Goal: Communication & Community: Answer question/provide support

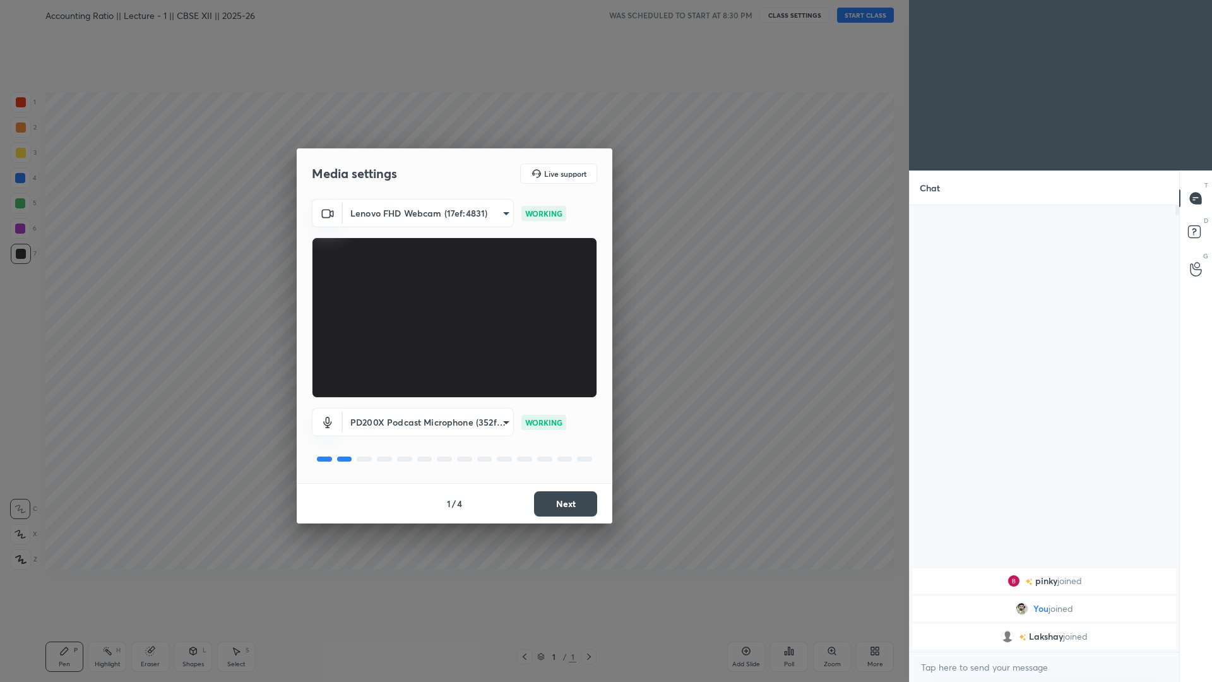
drag, startPoint x: 557, startPoint y: 465, endPoint x: 567, endPoint y: 495, distance: 31.3
click at [567, 472] on div "Media settings Live support Lenovo FHD Webcam (17ef:4831) 7f924d9e4116d360d182d…" at bounding box center [455, 335] width 316 height 375
click at [567, 472] on button "Next" at bounding box center [565, 503] width 63 height 25
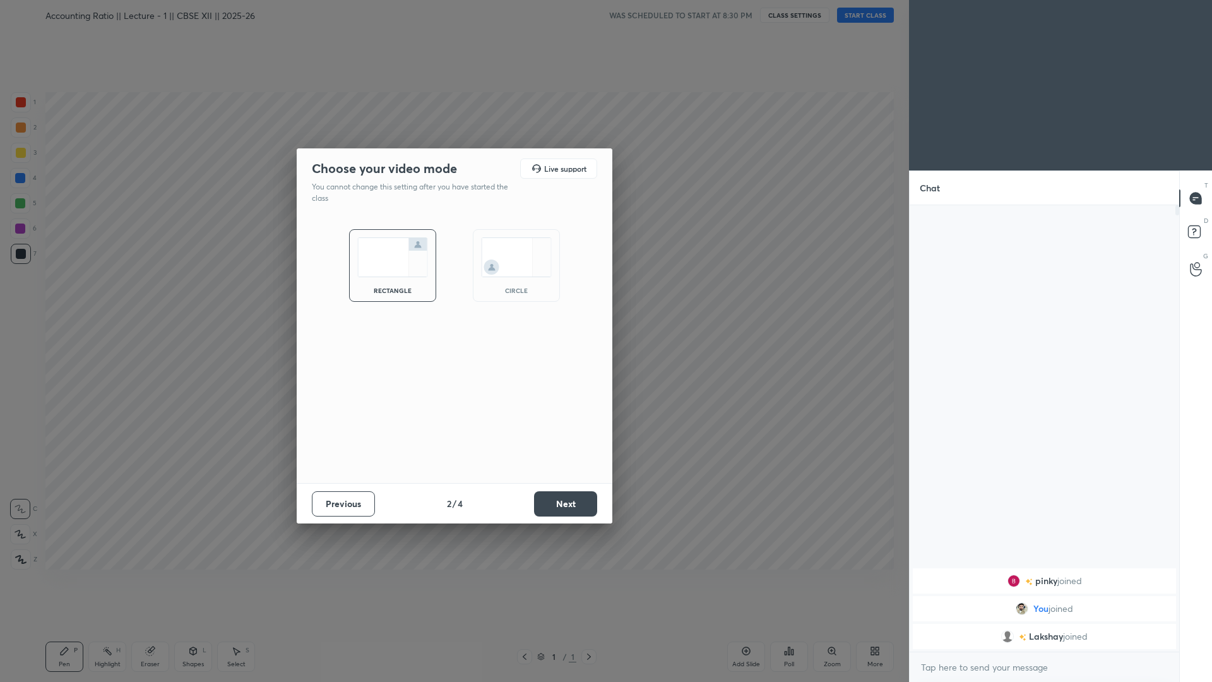
click at [567, 472] on button "Next" at bounding box center [565, 503] width 63 height 25
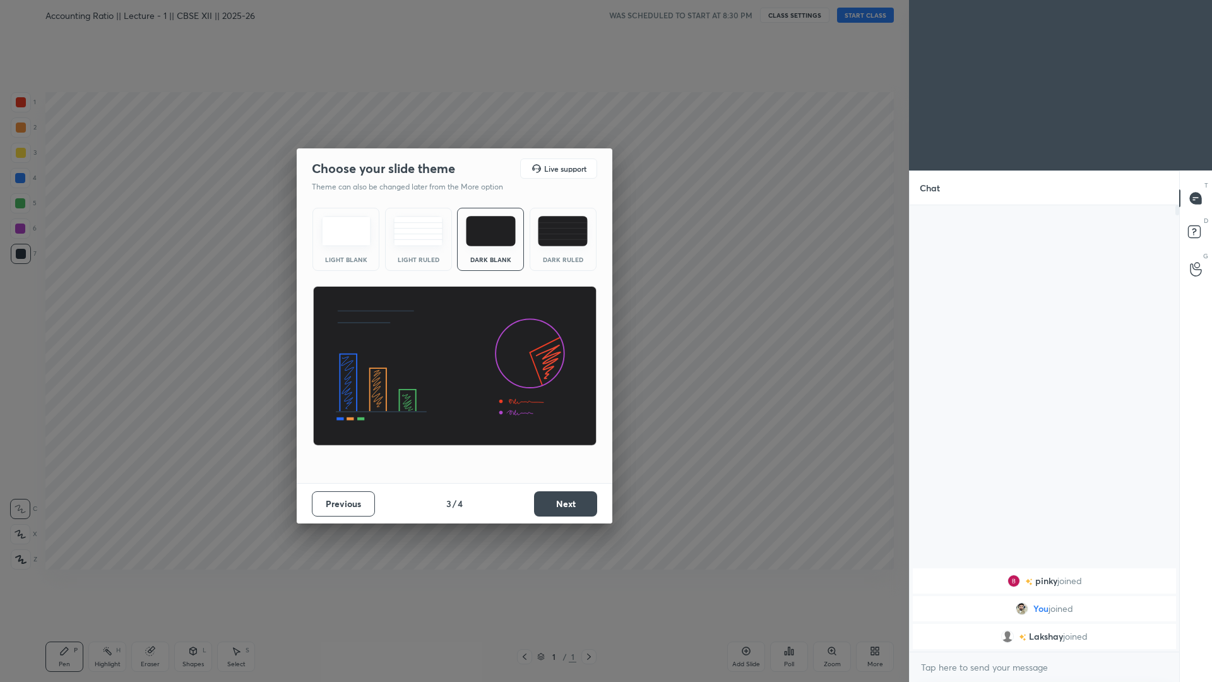
click at [566, 259] on div "Dark Ruled" at bounding box center [563, 259] width 50 height 6
click at [559, 472] on button "Next" at bounding box center [565, 503] width 63 height 25
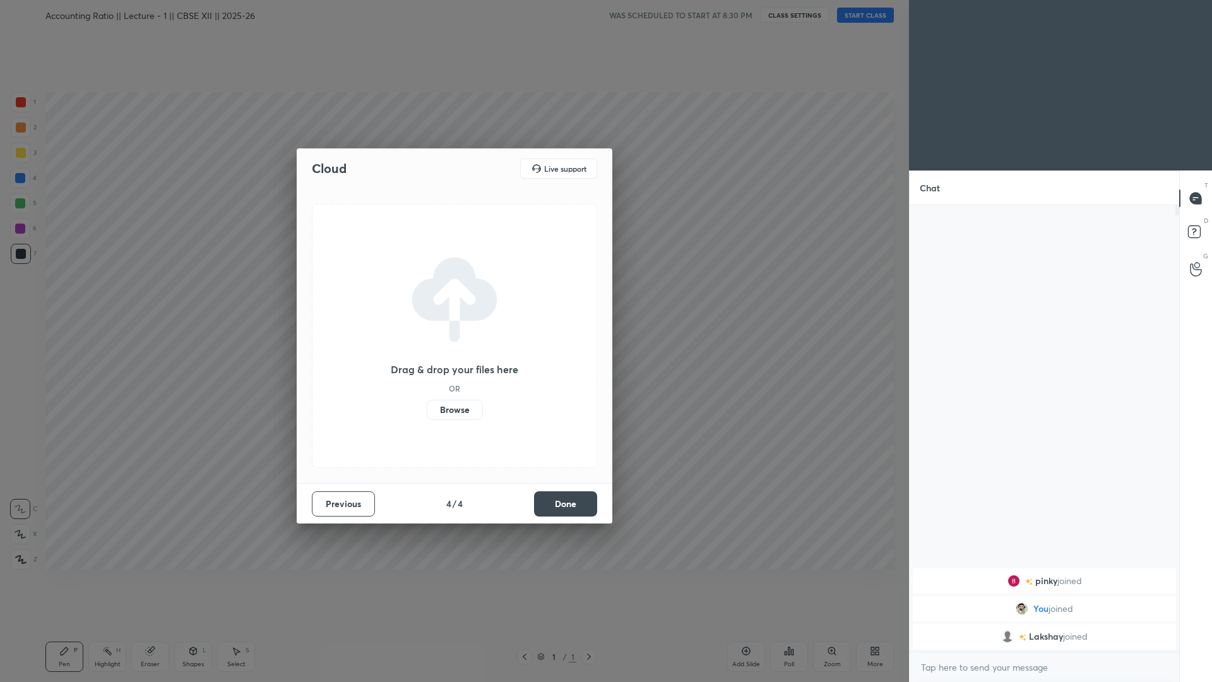
click at [561, 472] on button "Done" at bounding box center [565, 503] width 63 height 25
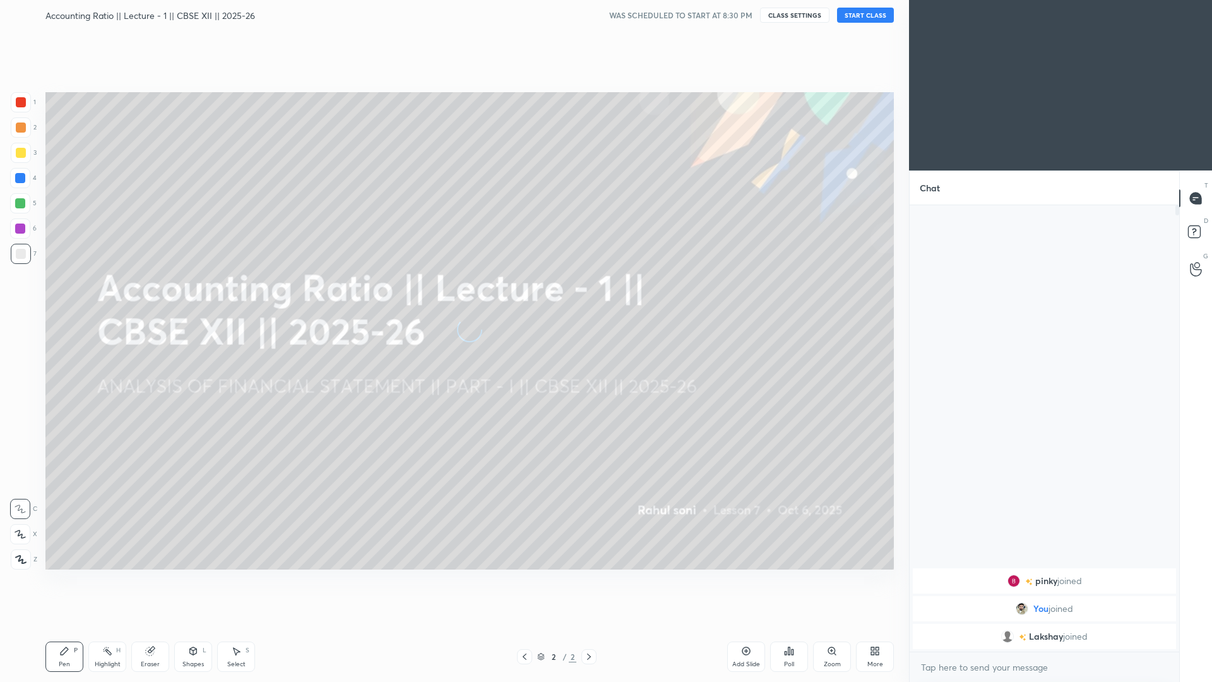
click at [573, 21] on button "START CLASS" at bounding box center [865, 15] width 57 height 15
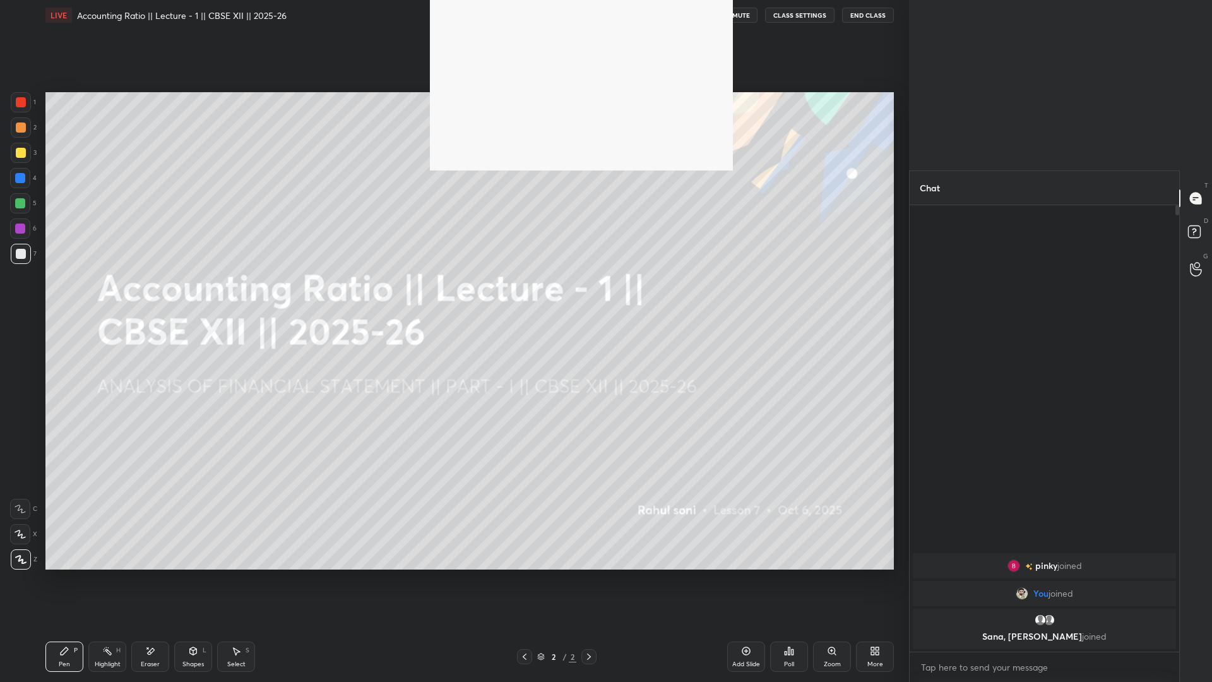
scroll to position [473, 266]
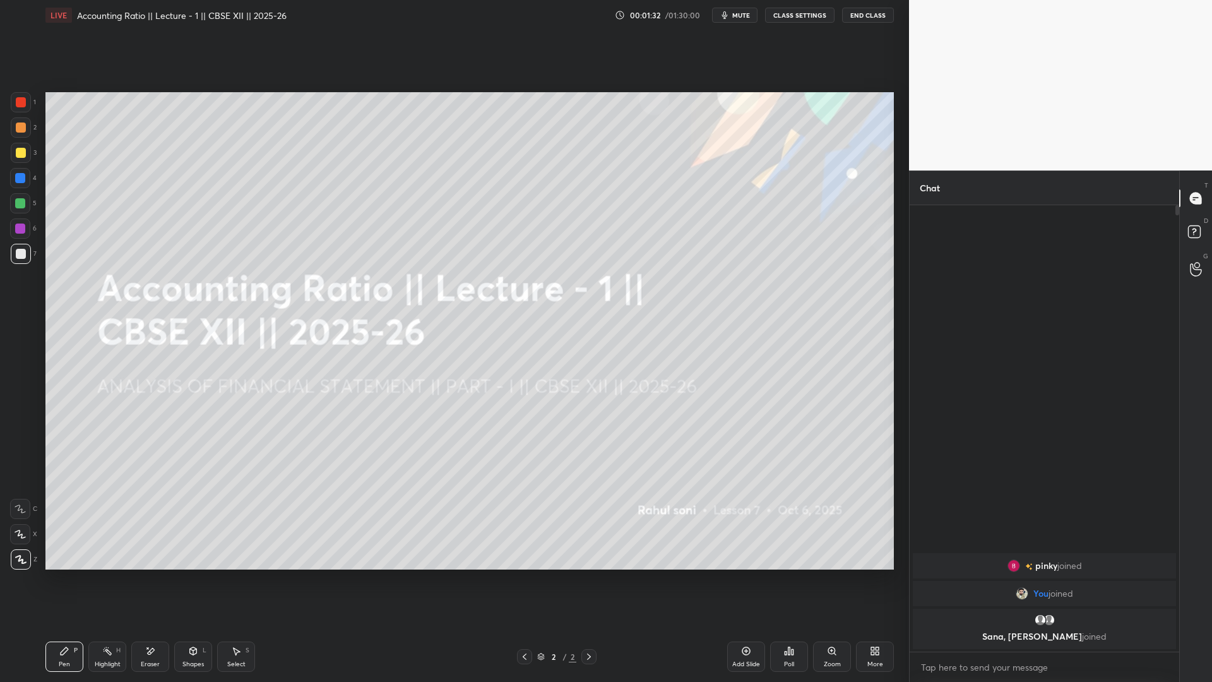
click at [573, 472] on div "Add Slide" at bounding box center [746, 656] width 38 height 30
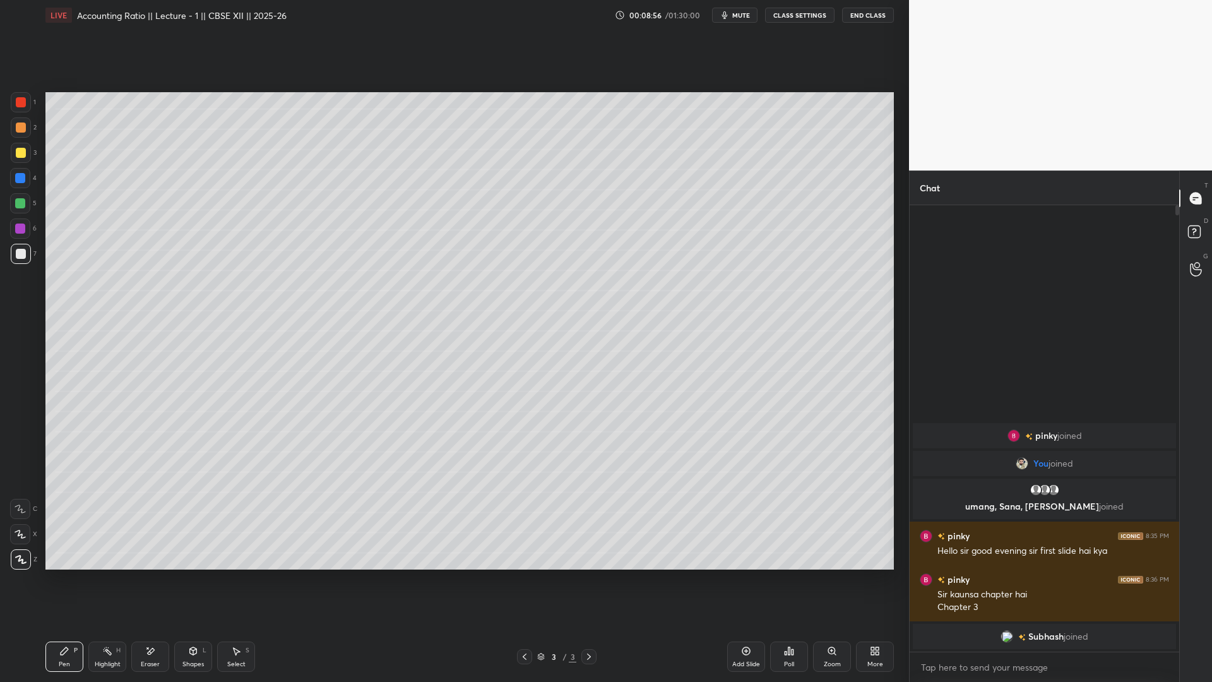
click at [573, 472] on div "Add Slide" at bounding box center [746, 664] width 28 height 6
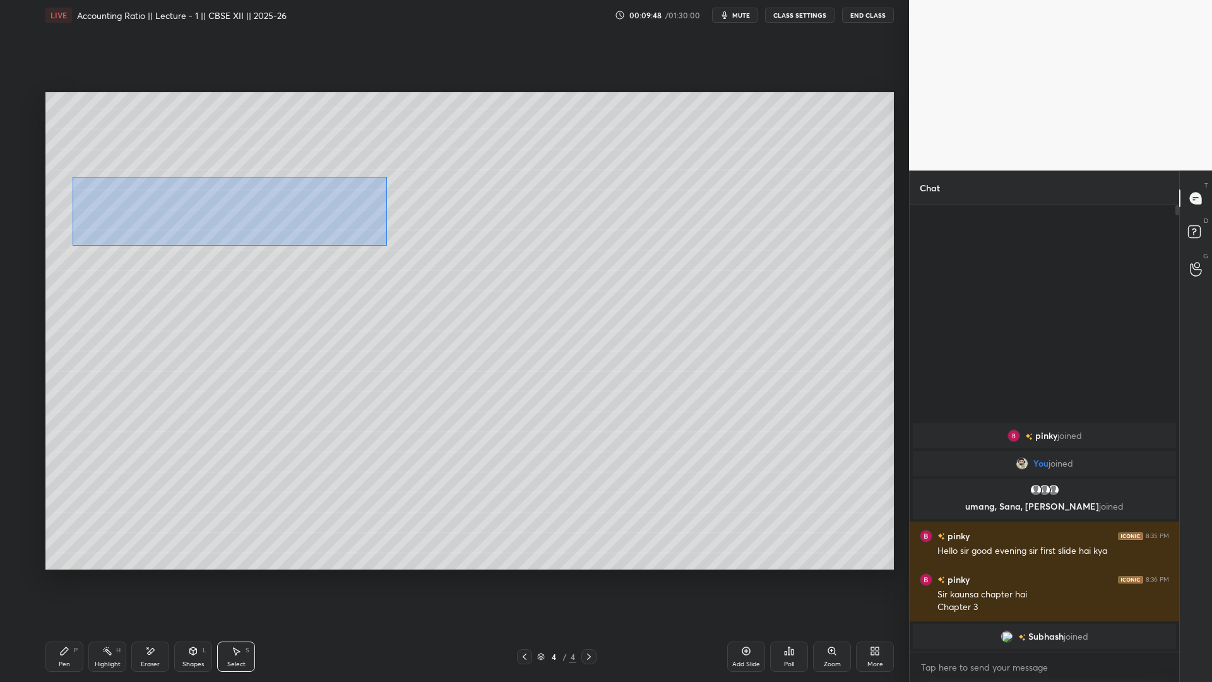
drag, startPoint x: 73, startPoint y: 184, endPoint x: 379, endPoint y: 237, distance: 310.7
click at [395, 246] on div "0 ° Undo Copy Duplicate Duplicate to new slide Delete" at bounding box center [469, 330] width 848 height 477
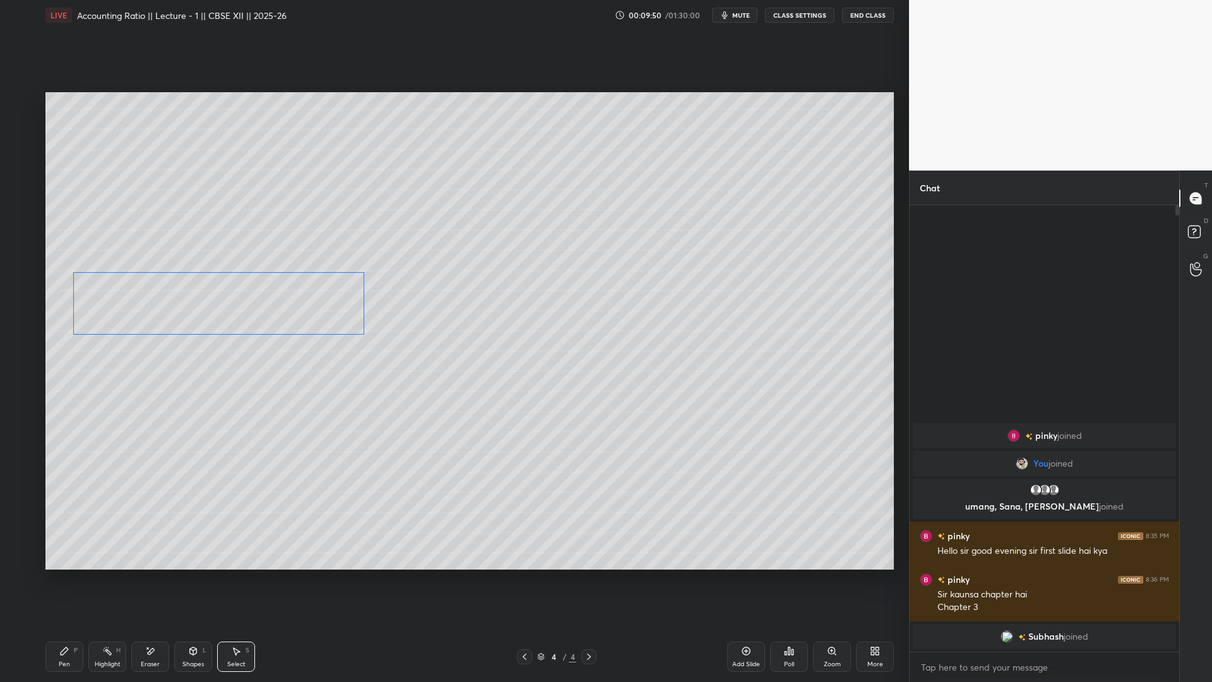
drag, startPoint x: 282, startPoint y: 249, endPoint x: 280, endPoint y: 321, distance: 72.0
click at [280, 321] on div "0 ° Undo Copy Duplicate Duplicate to new slide Delete" at bounding box center [469, 330] width 848 height 477
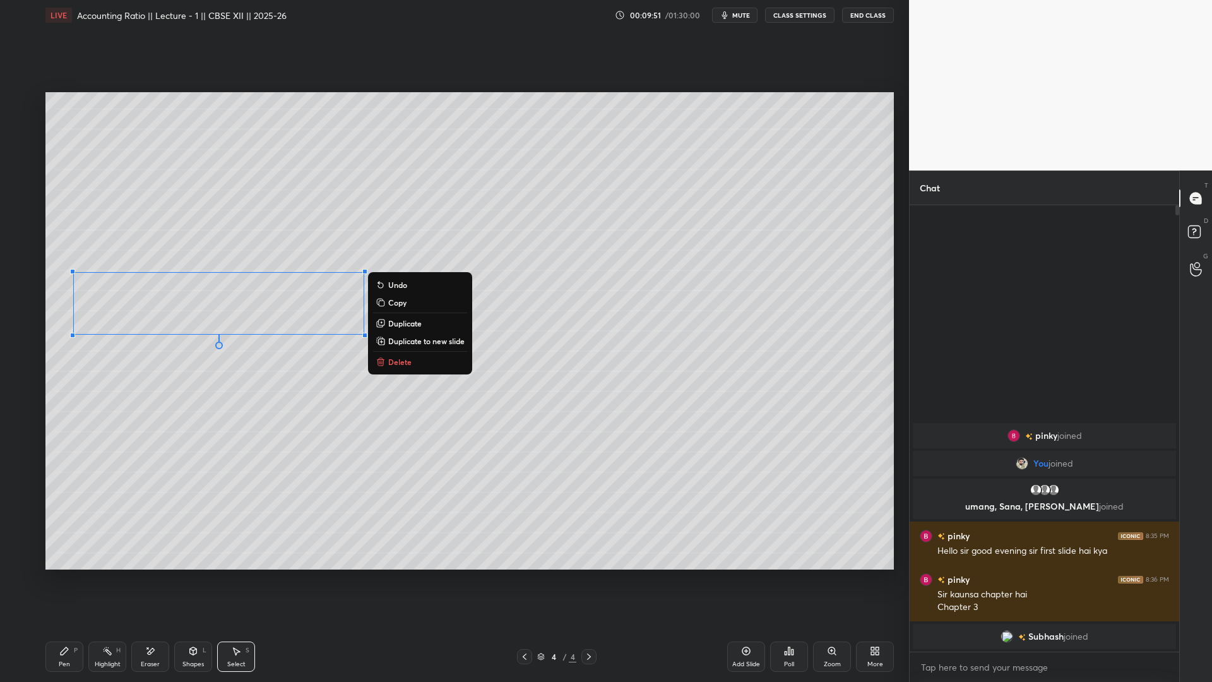
click at [247, 380] on div "0 ° Undo Copy Duplicate Duplicate to new slide Delete" at bounding box center [469, 330] width 848 height 477
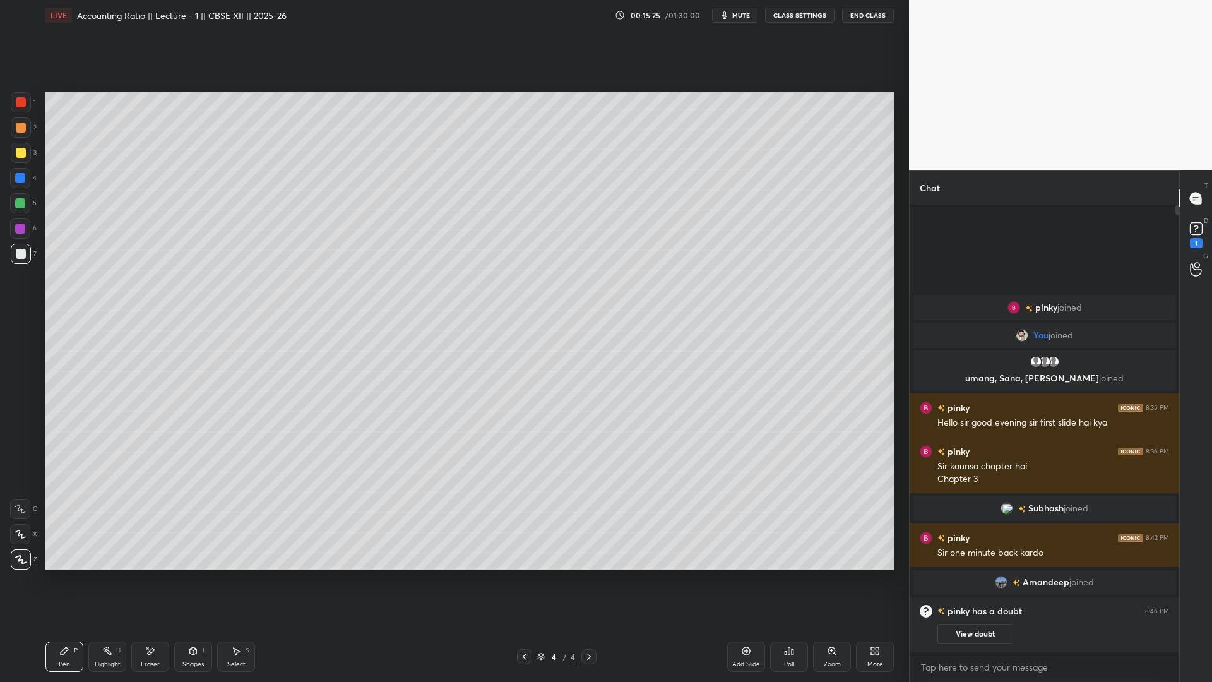
click at [573, 472] on button "View doubt" at bounding box center [975, 634] width 76 height 20
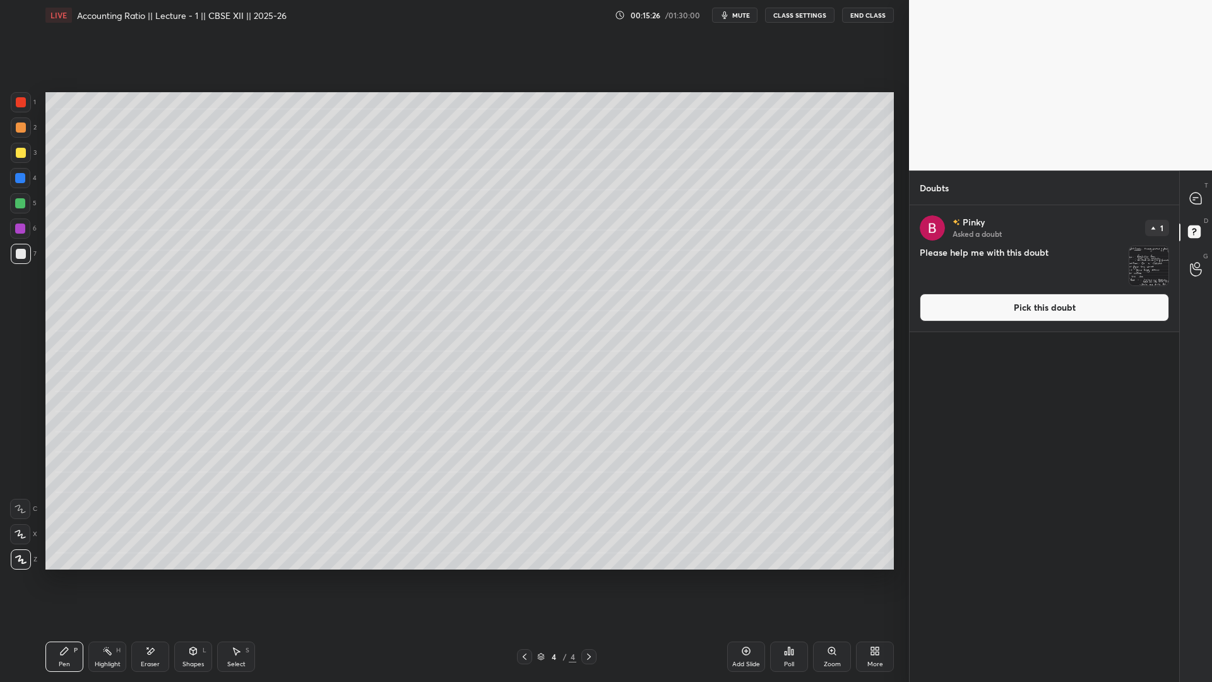
click at [573, 299] on button "Pick this doubt" at bounding box center [1044, 308] width 249 height 28
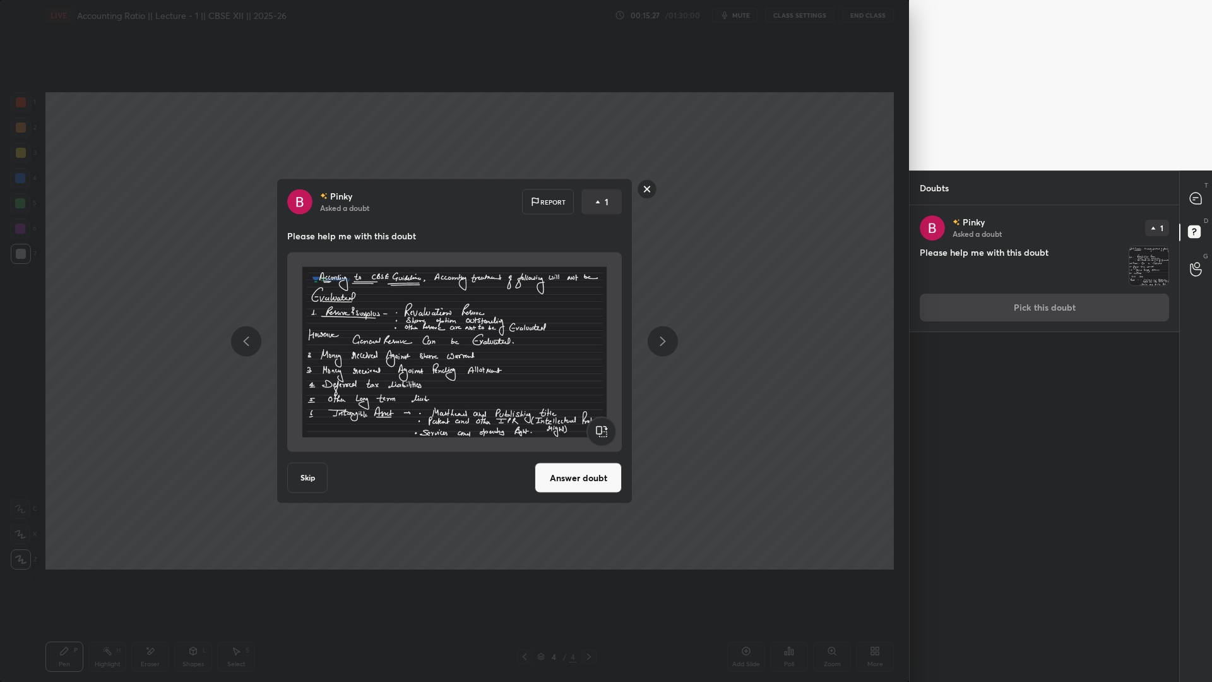
click at [573, 269] on div "[PERSON_NAME] Asked a doubt Report 1 Please help me with this doubt Skip Answer…" at bounding box center [454, 341] width 909 height 682
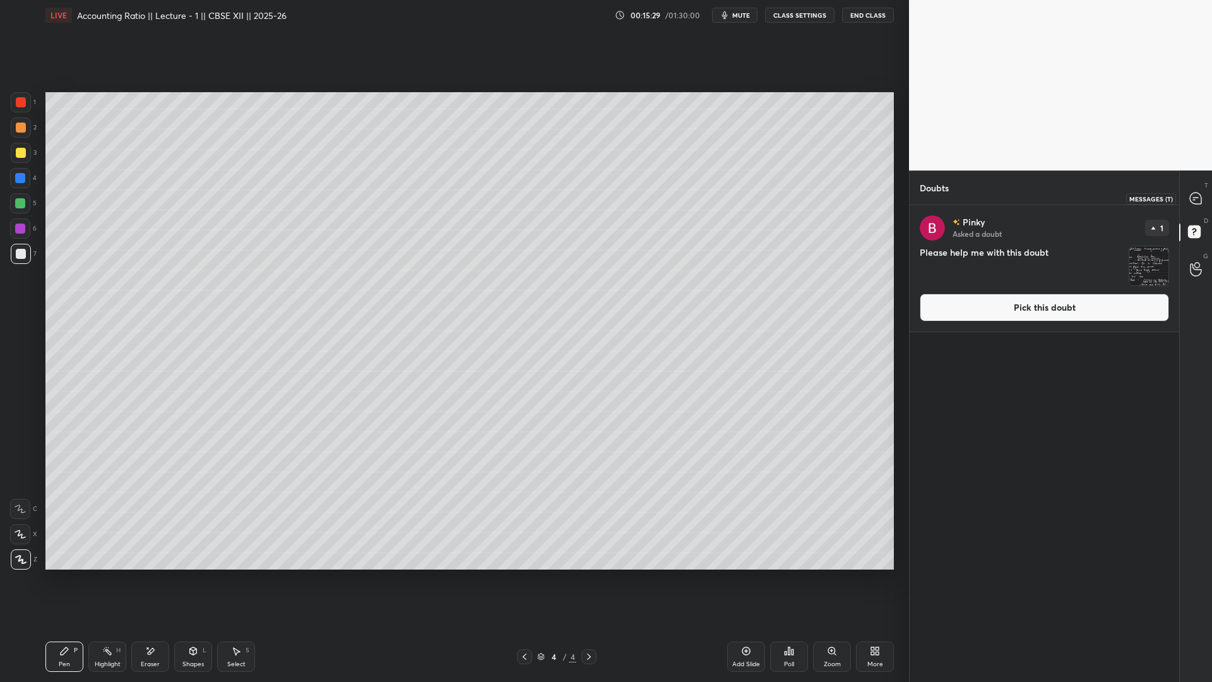
click at [573, 199] on icon at bounding box center [1195, 198] width 11 height 11
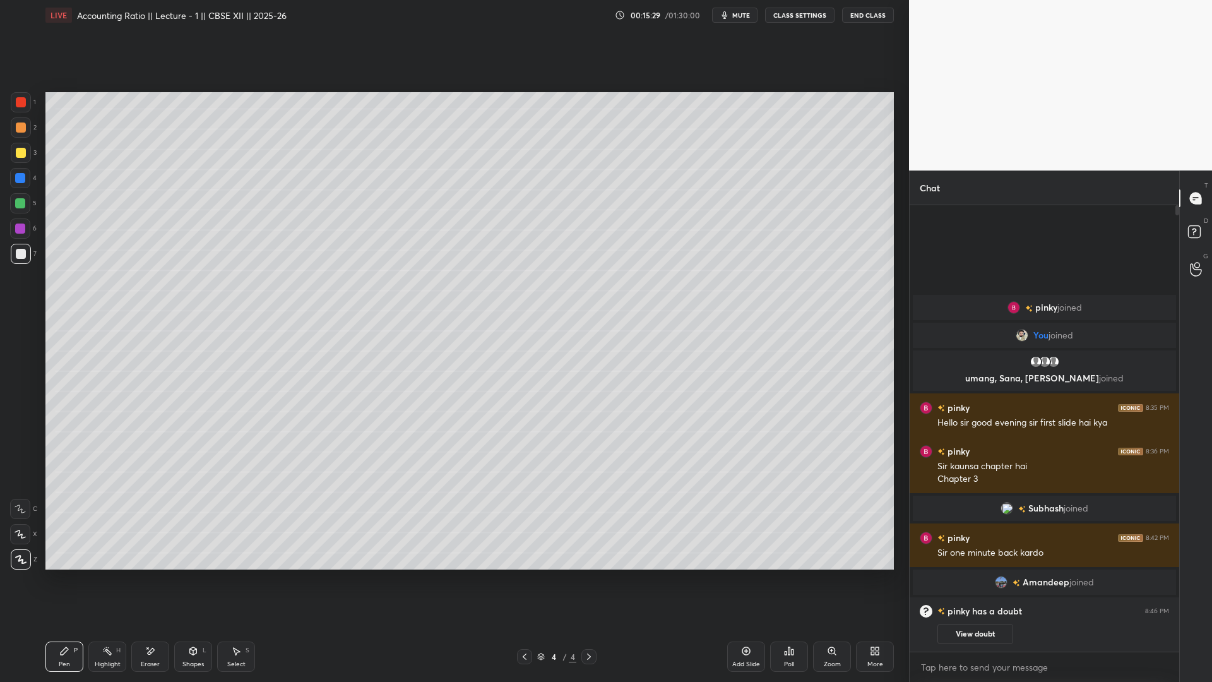
scroll to position [442, 266]
click at [573, 472] on icon at bounding box center [746, 651] width 10 height 10
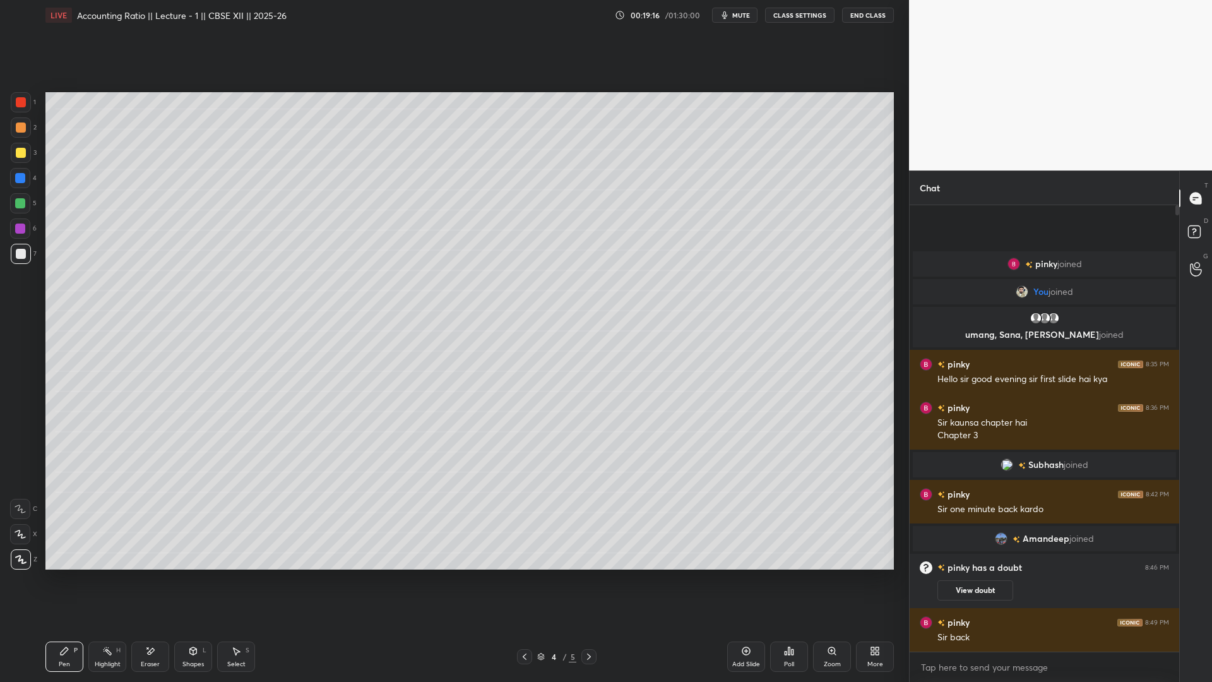
click at [543, 472] on icon at bounding box center [541, 654] width 6 height 3
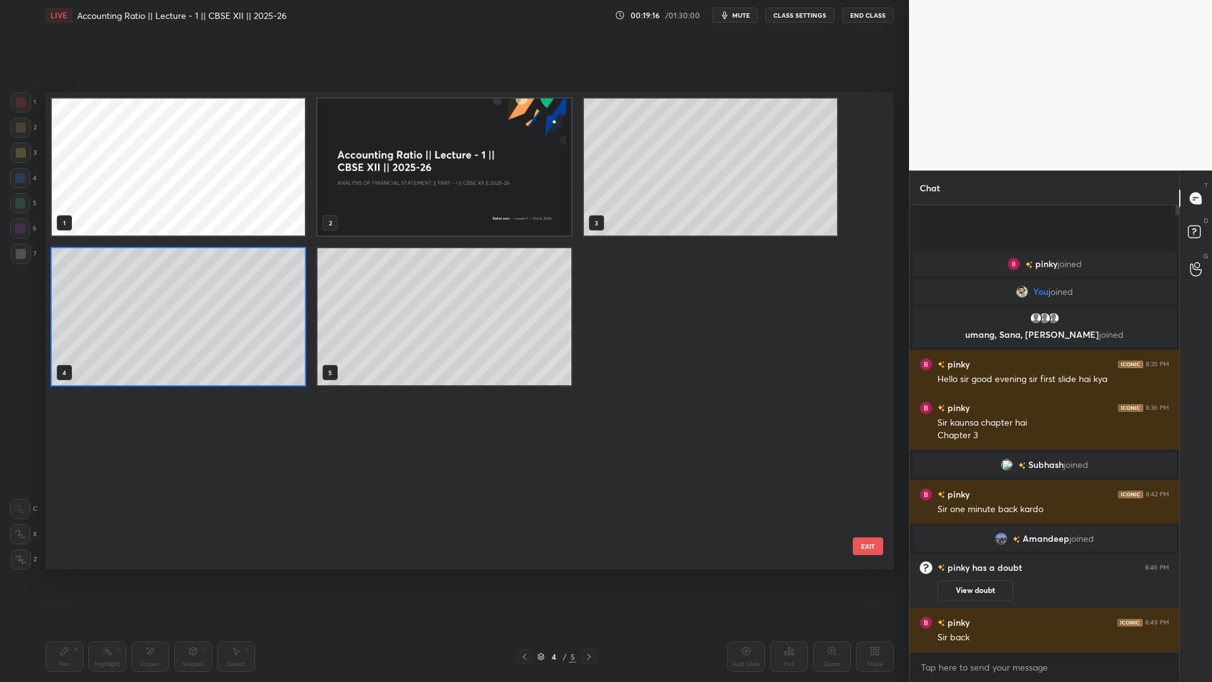
scroll to position [473, 842]
click at [449, 214] on img "grid" at bounding box center [444, 166] width 253 height 137
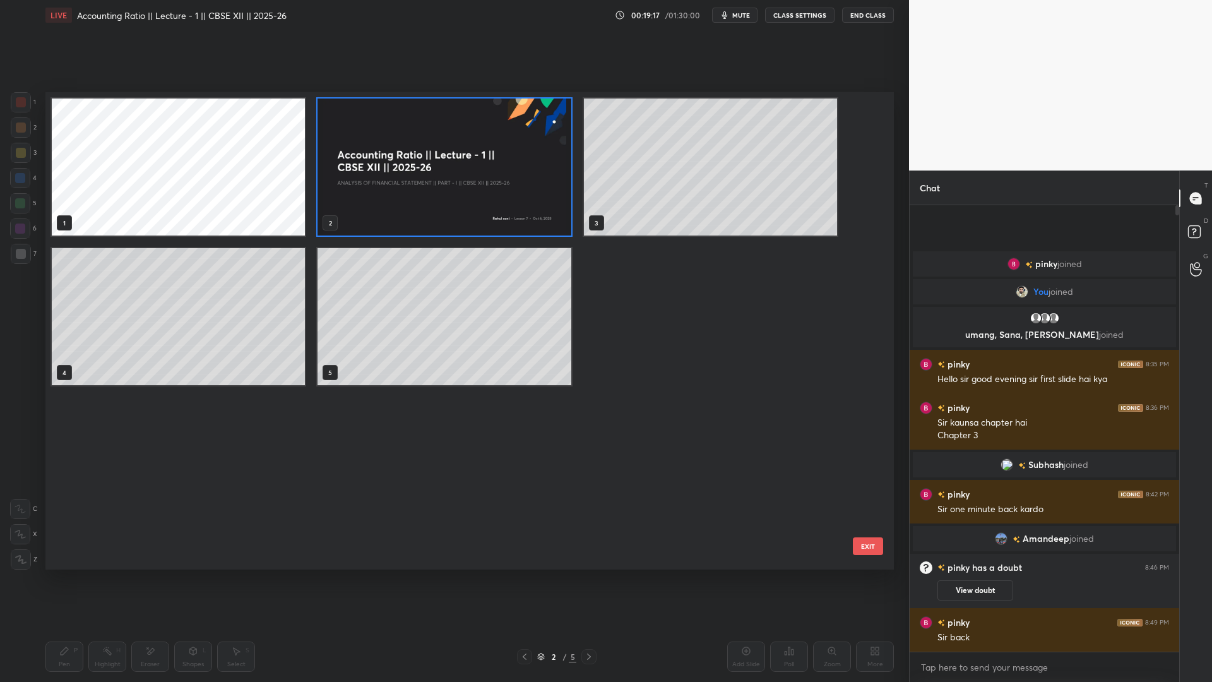
click at [449, 214] on img "grid" at bounding box center [444, 166] width 253 height 137
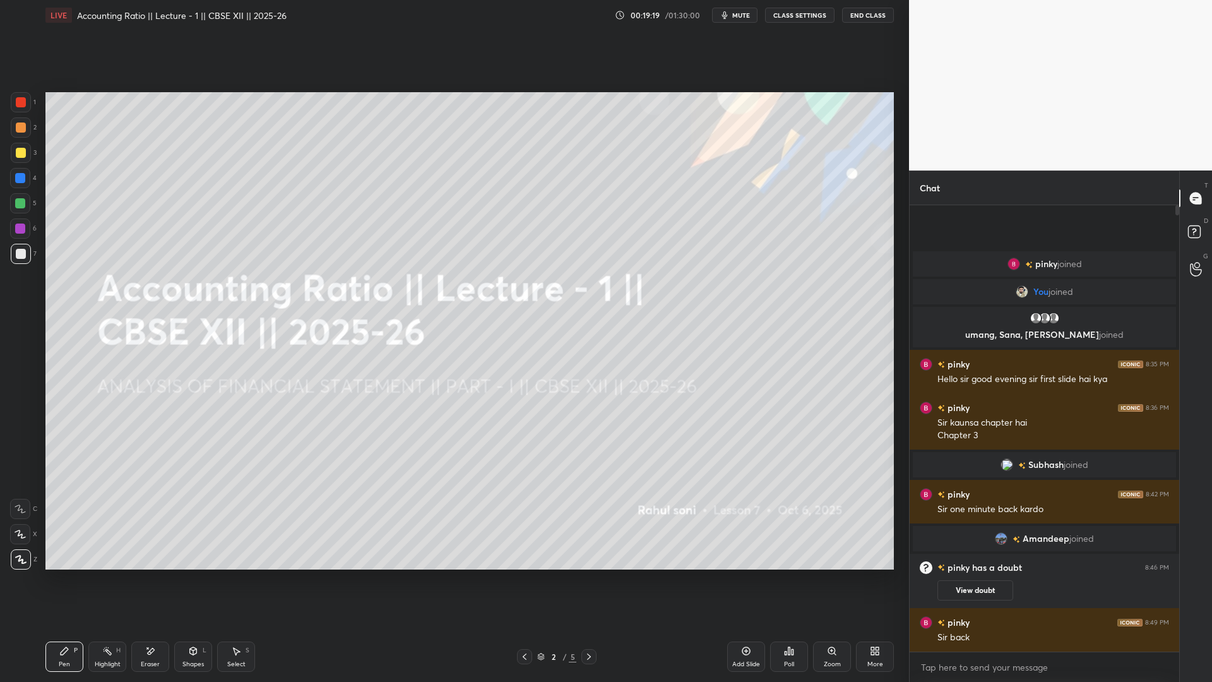
click at [538, 472] on icon at bounding box center [541, 657] width 8 height 8
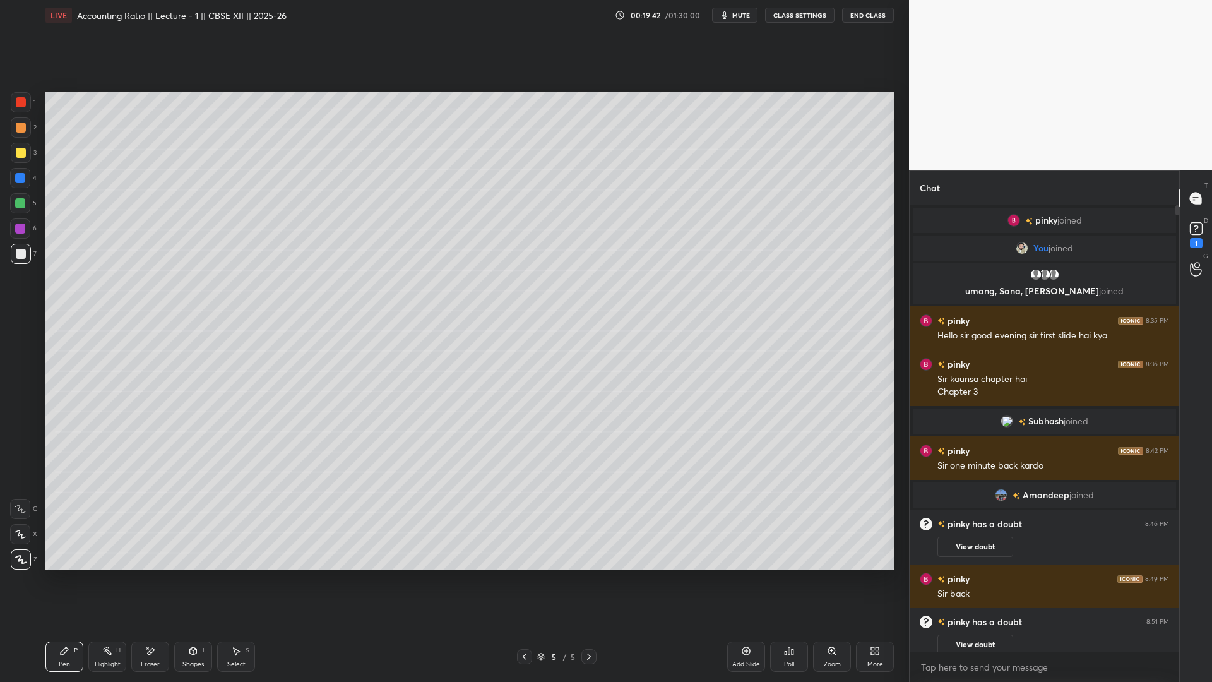
click at [573, 232] on rect at bounding box center [1196, 229] width 12 height 12
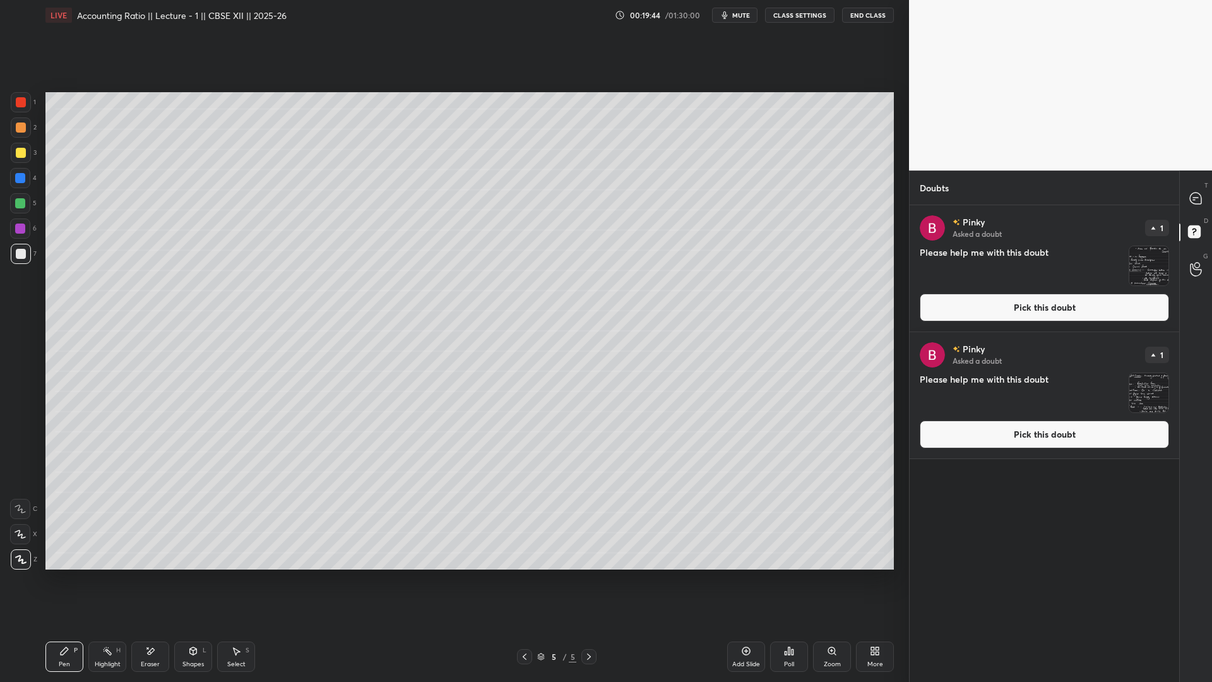
click at [573, 202] on div at bounding box center [1196, 198] width 25 height 23
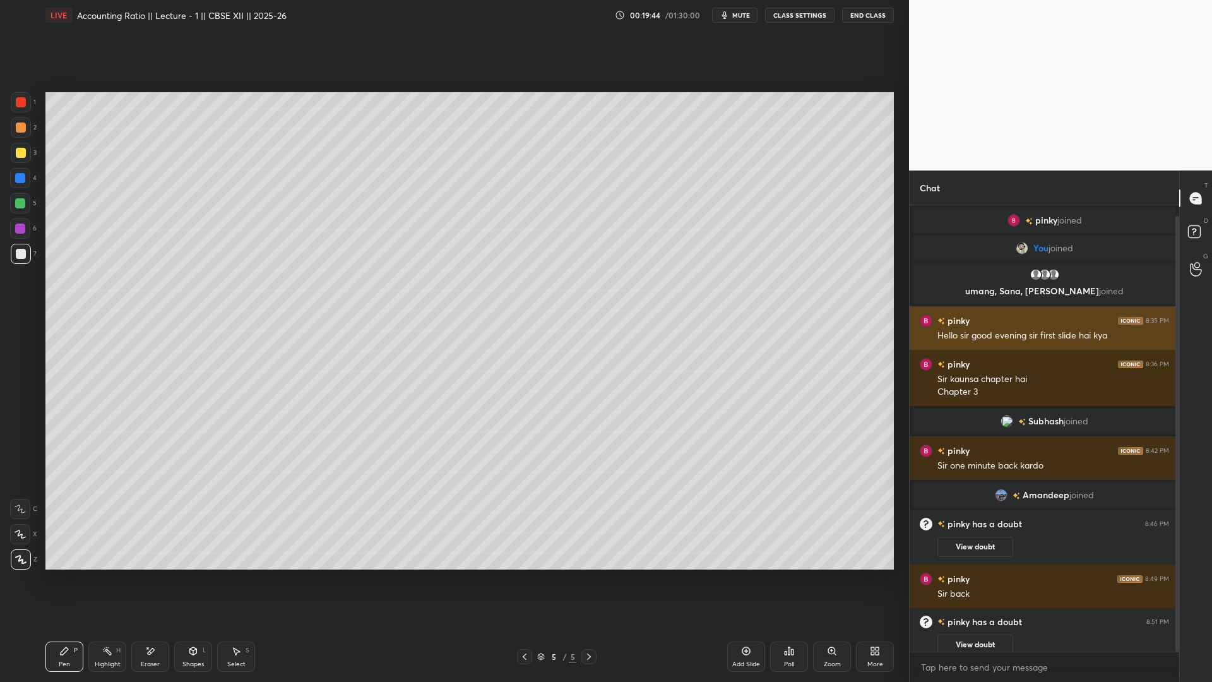
scroll to position [442, 266]
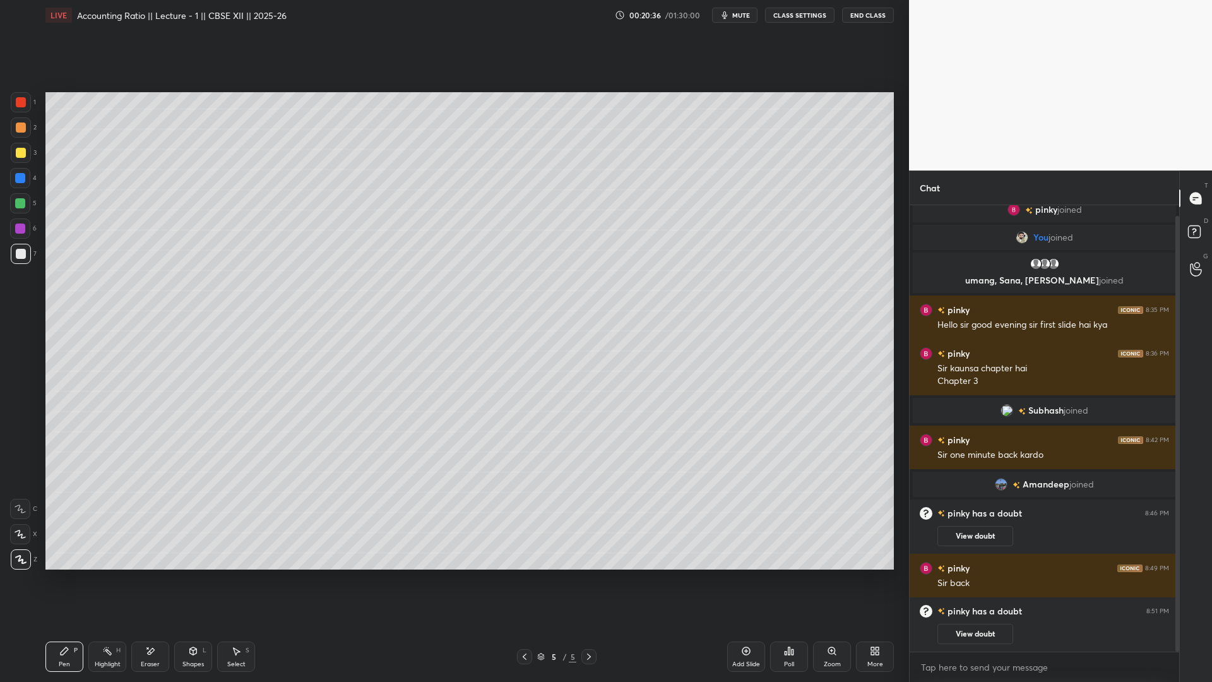
click at [573, 472] on div "Add Slide" at bounding box center [746, 664] width 28 height 6
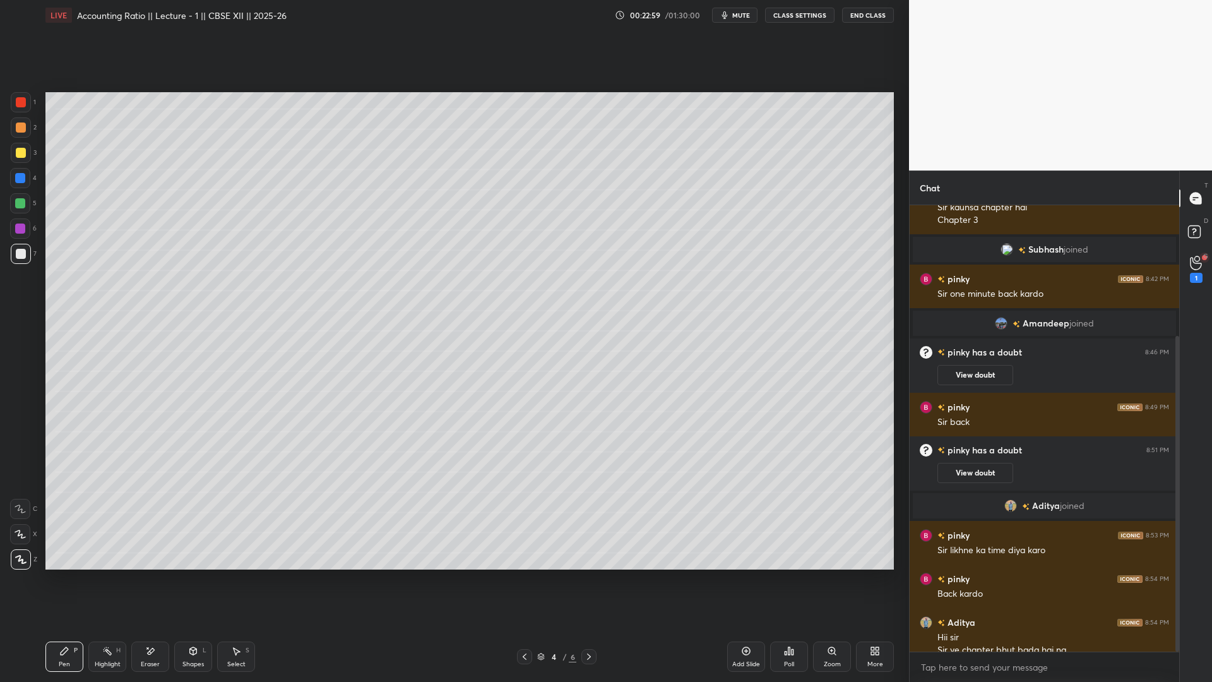
scroll to position [184, 0]
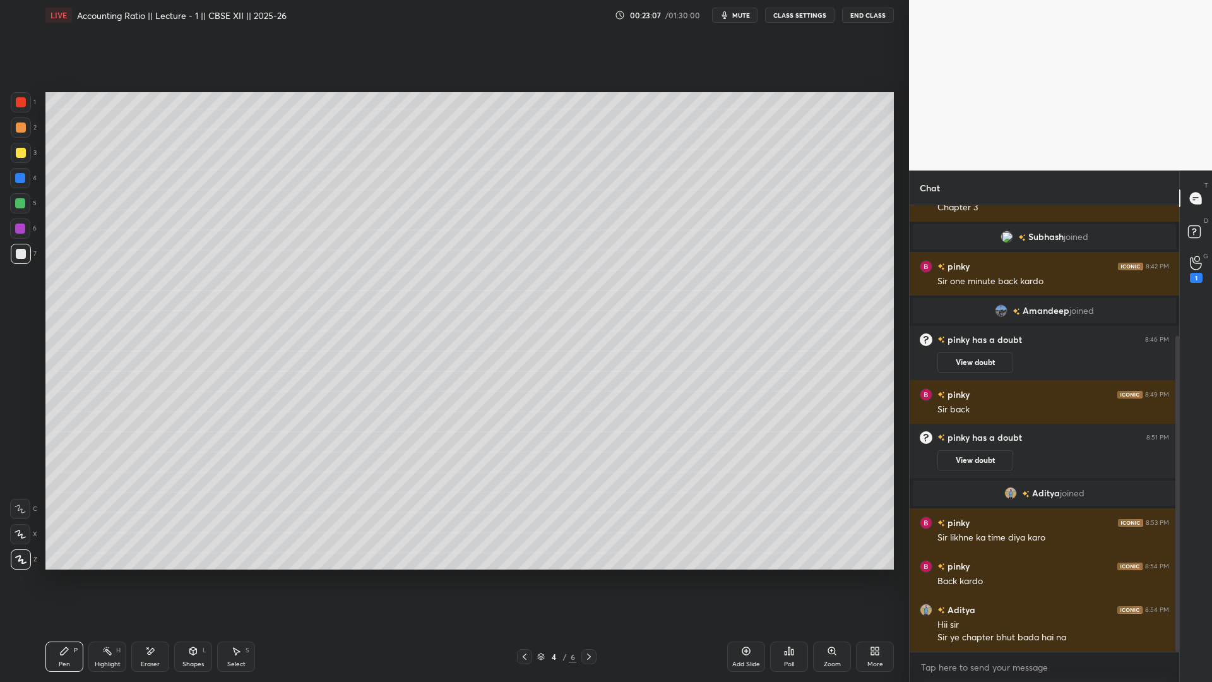
click at [573, 472] on div "Pen P Highlight H Eraser Shapes L Select S 4 / 6 Add Slide Poll Zoom More" at bounding box center [469, 656] width 848 height 50
click at [573, 472] on icon at bounding box center [589, 656] width 4 height 6
click at [573, 472] on icon at bounding box center [589, 656] width 10 height 10
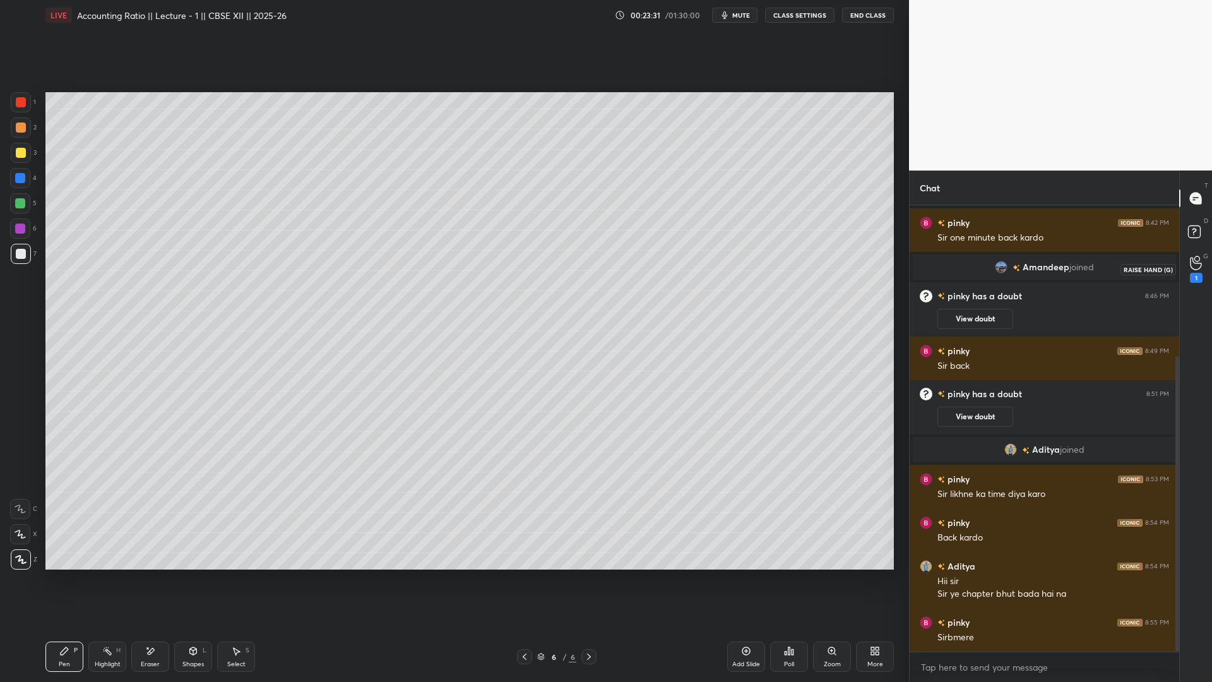
click at [573, 273] on div "1" at bounding box center [1196, 278] width 13 height 10
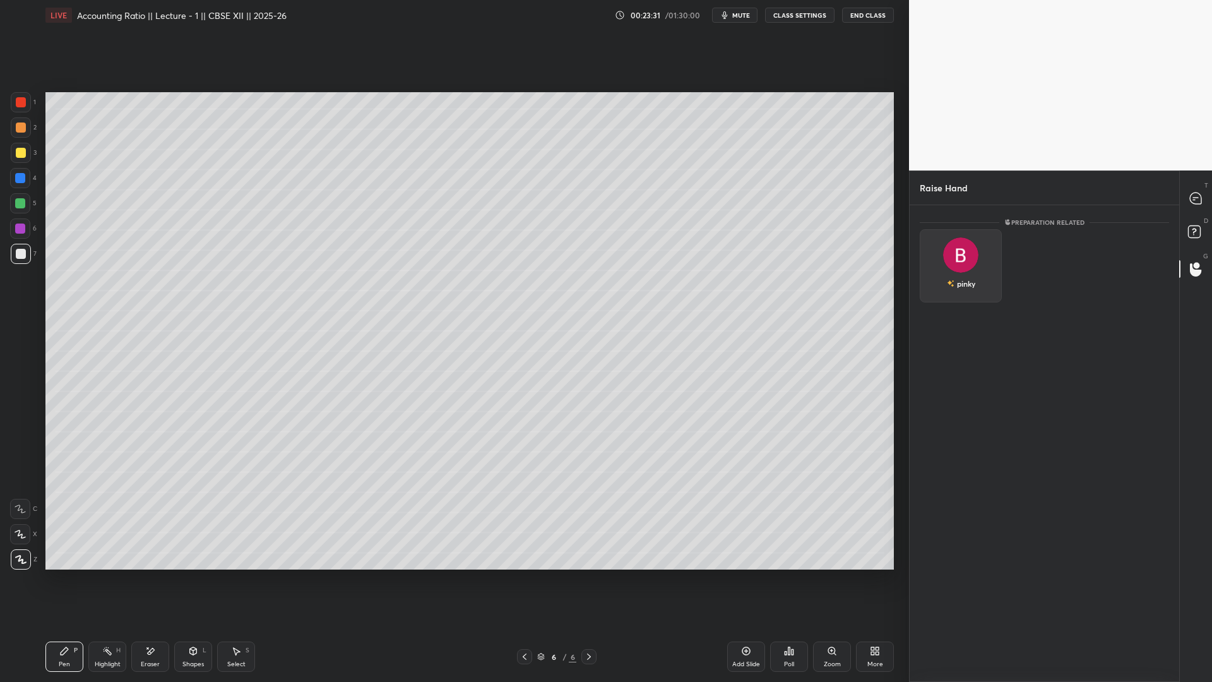
click at [573, 271] on div "pinky" at bounding box center [961, 265] width 82 height 73
click at [573, 294] on button "INVITE" at bounding box center [960, 292] width 71 height 16
click at [573, 203] on icon at bounding box center [1195, 198] width 11 height 11
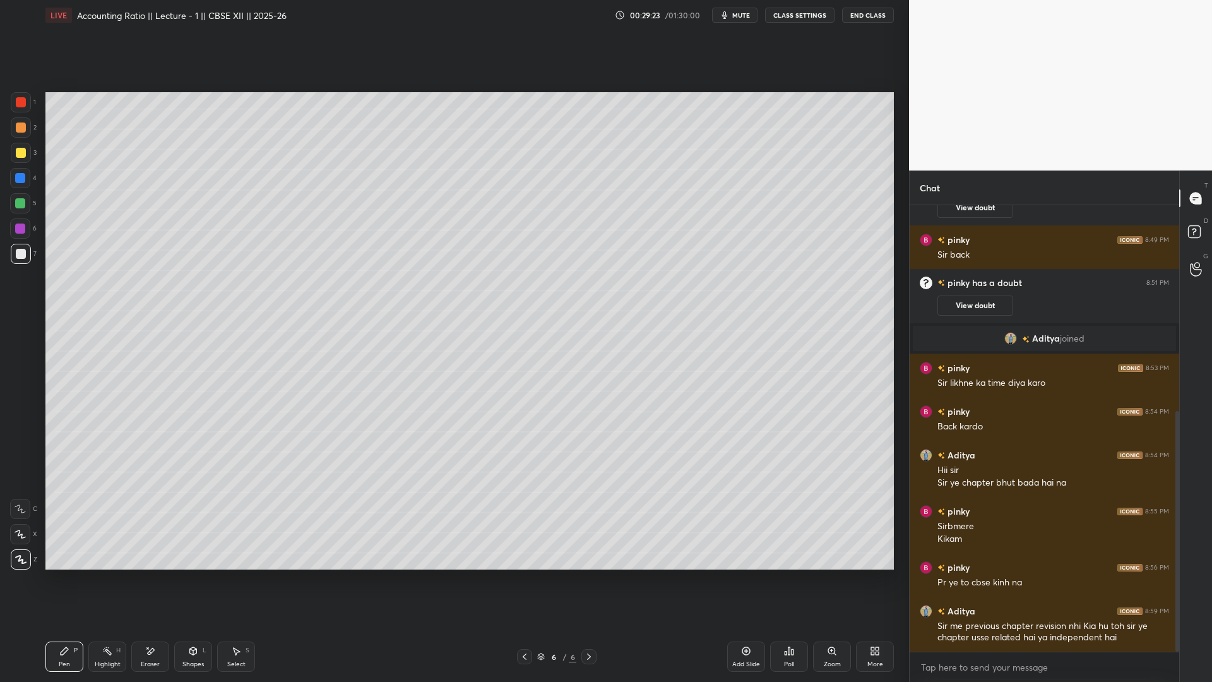
scroll to position [383, 0]
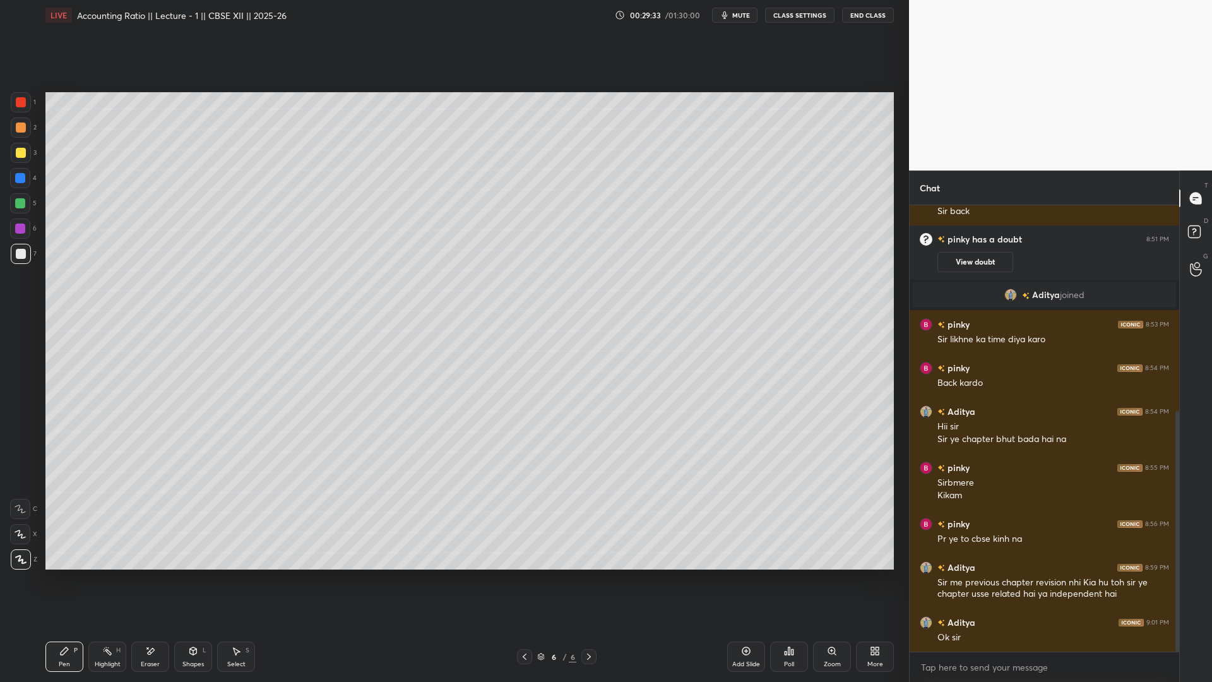
click at [573, 472] on div "Add Slide" at bounding box center [746, 656] width 38 height 30
click at [573, 472] on div at bounding box center [588, 656] width 15 height 15
click at [573, 472] on div "Add Slide" at bounding box center [746, 656] width 38 height 30
click at [573, 472] on icon at bounding box center [746, 651] width 10 height 10
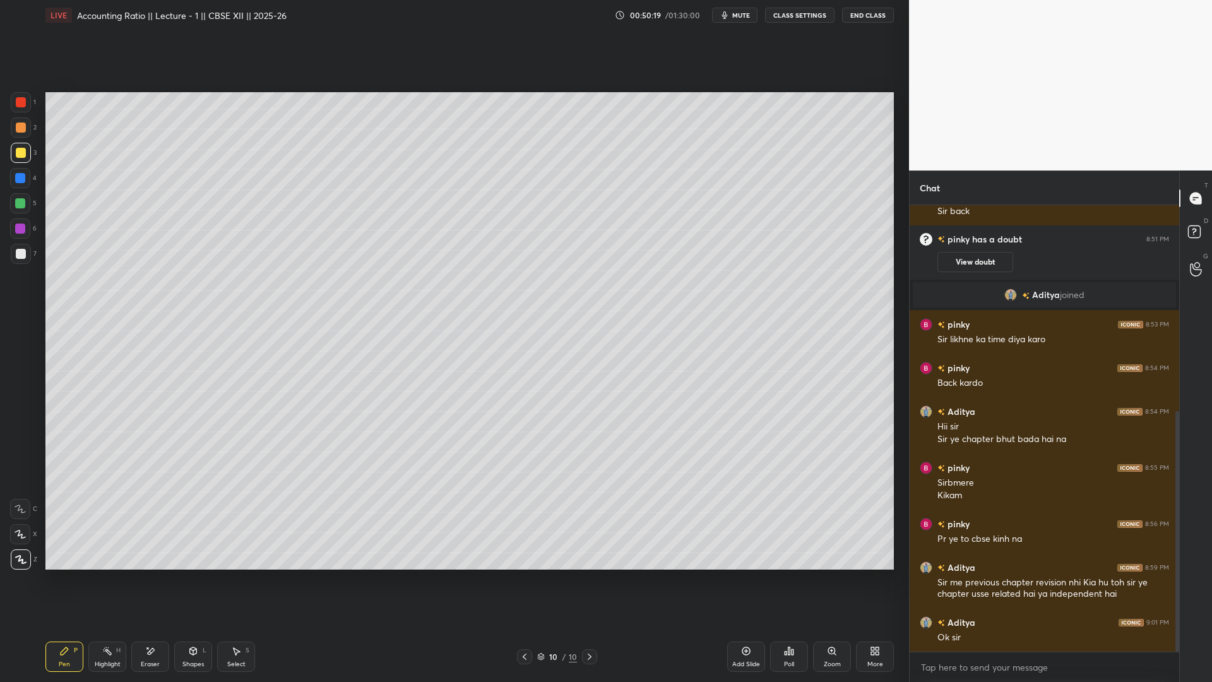
click at [573, 472] on icon at bounding box center [746, 651] width 10 height 10
click at [573, 16] on button "End Class" at bounding box center [868, 15] width 52 height 15
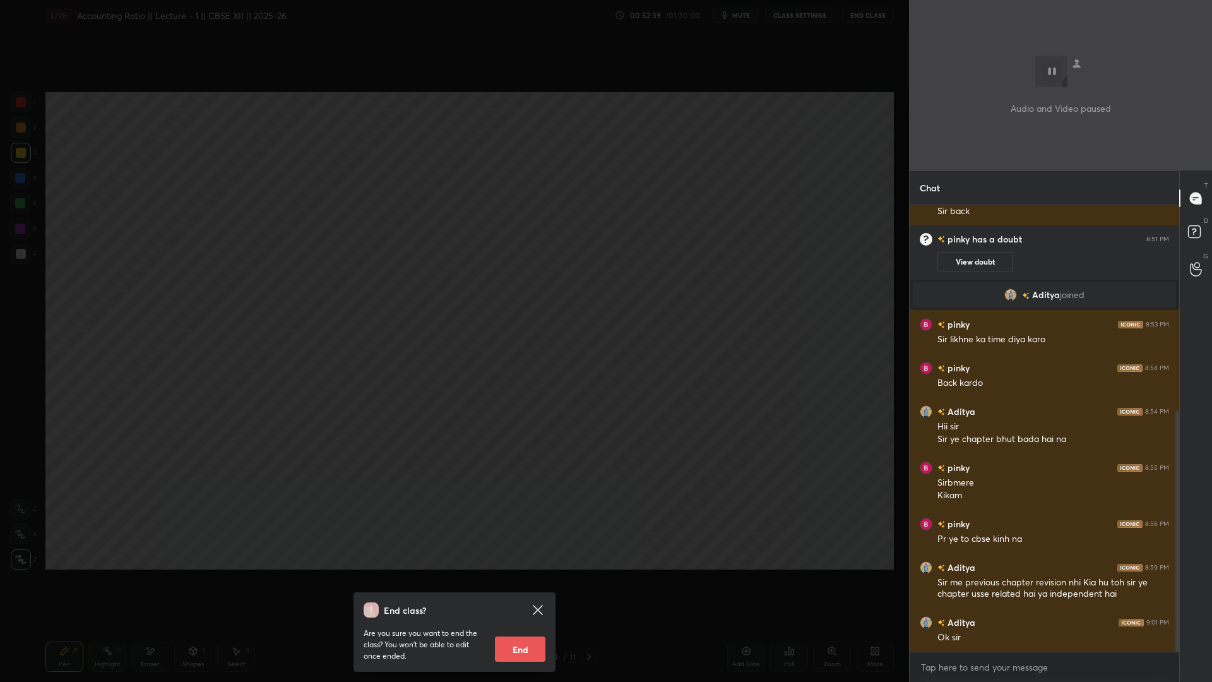
click at [523, 472] on button "End" at bounding box center [520, 648] width 50 height 25
type textarea "x"
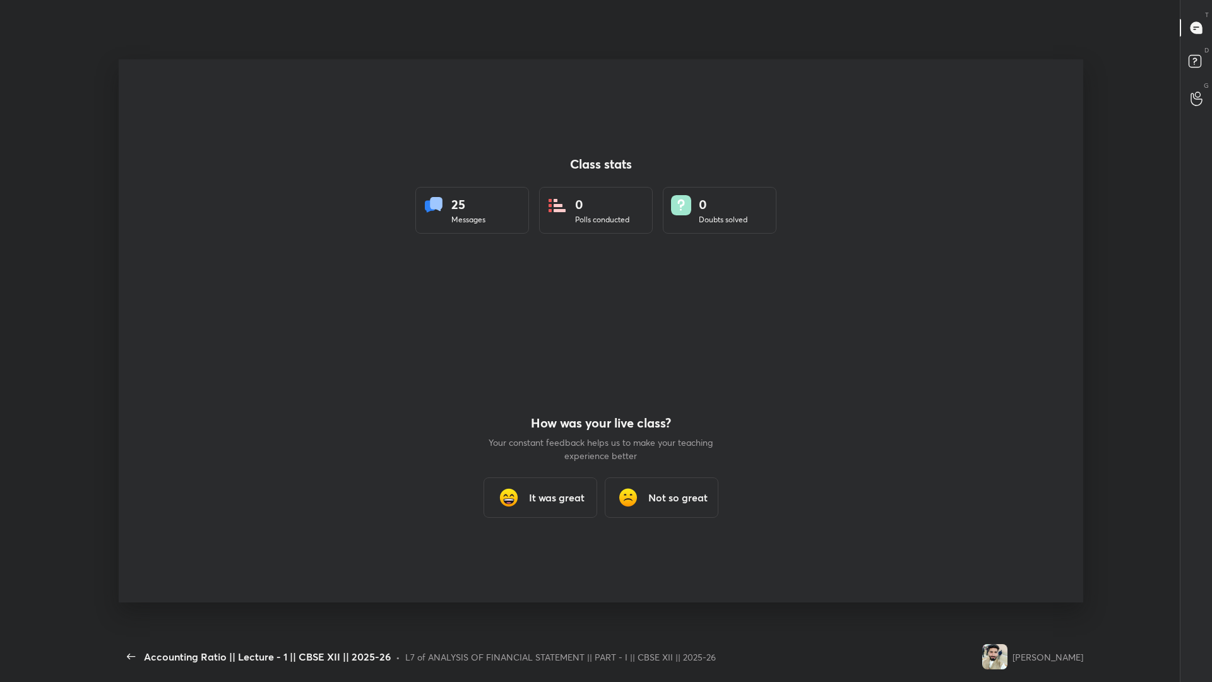
scroll to position [0, 0]
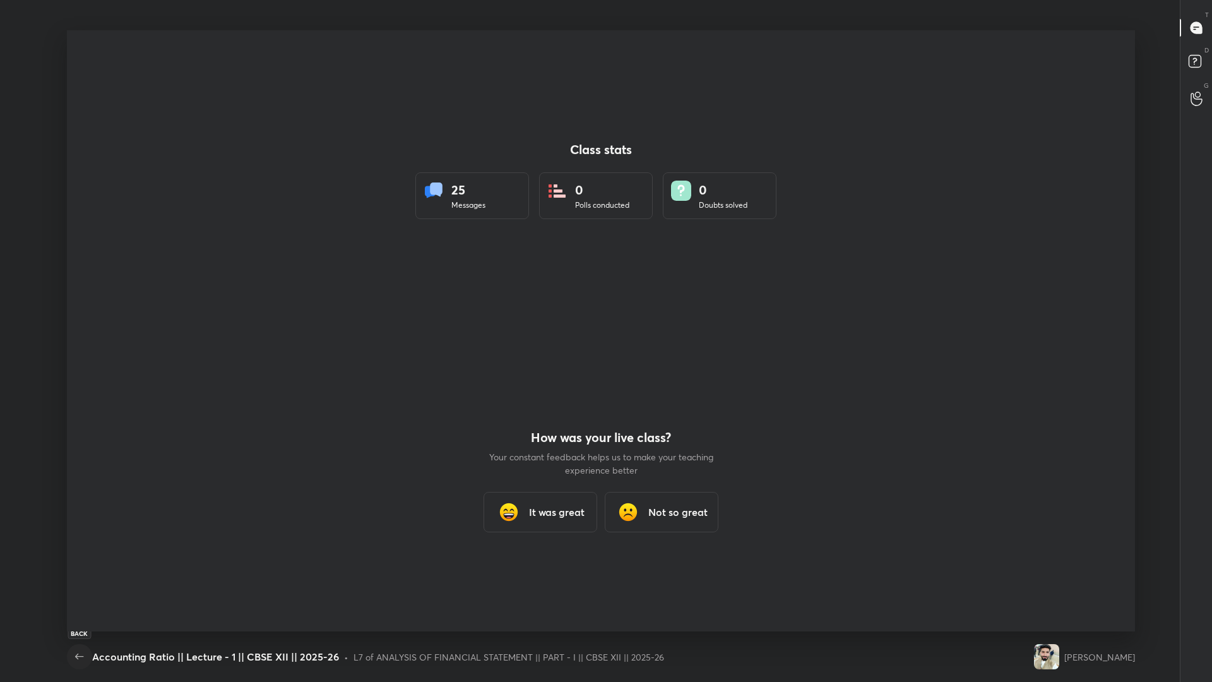
click at [74, 472] on icon "button" at bounding box center [79, 656] width 15 height 15
click at [81, 472] on icon "button" at bounding box center [79, 656] width 15 height 15
